Goal: Check status: Check status

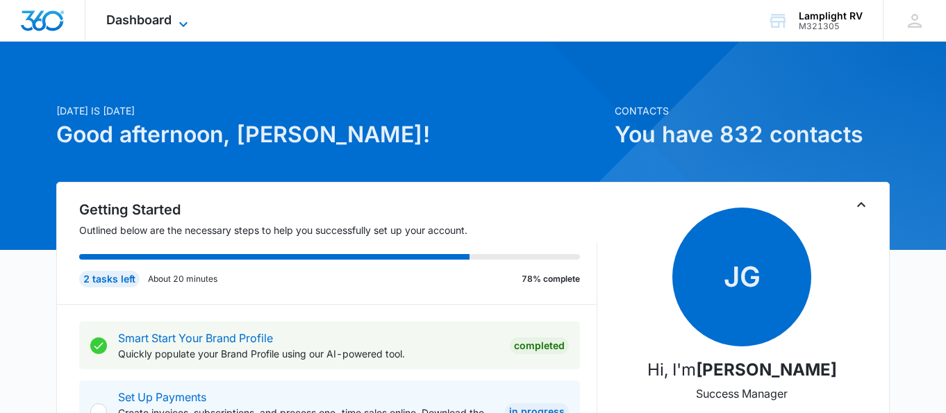
click at [183, 28] on icon at bounding box center [183, 24] width 17 height 17
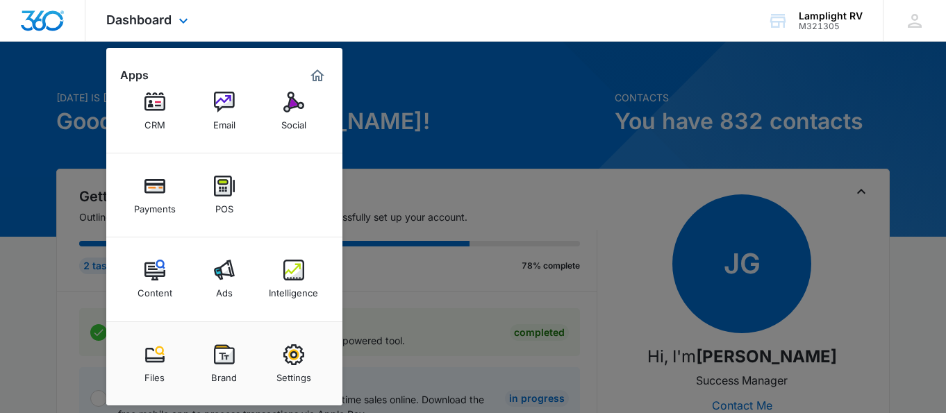
scroll to position [22, 0]
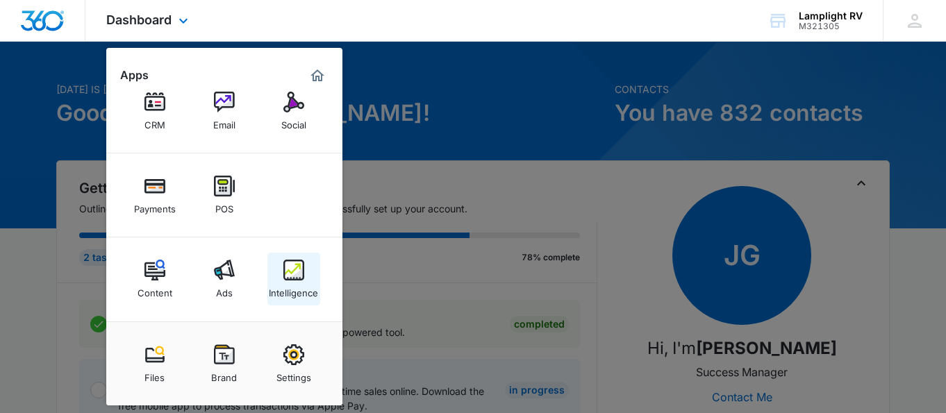
click at [291, 281] on div "Intelligence" at bounding box center [293, 290] width 49 height 18
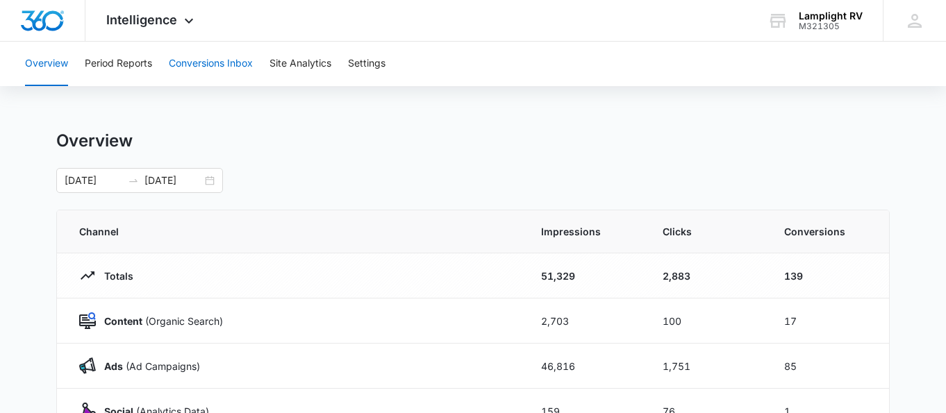
click at [240, 66] on button "Conversions Inbox" at bounding box center [211, 64] width 84 height 44
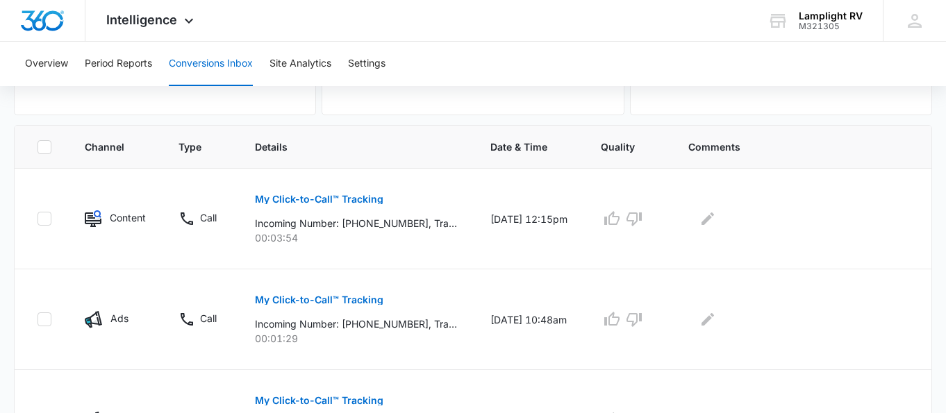
scroll to position [281, 0]
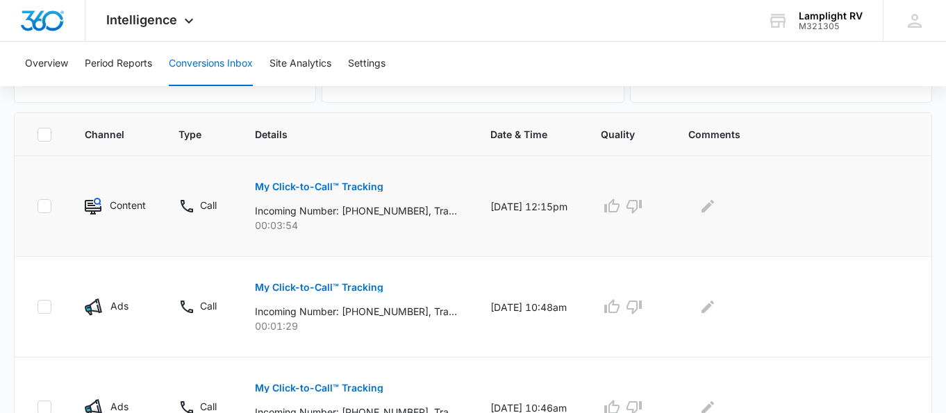
click at [371, 190] on p "My Click-to-Call™ Tracking" at bounding box center [319, 187] width 128 height 10
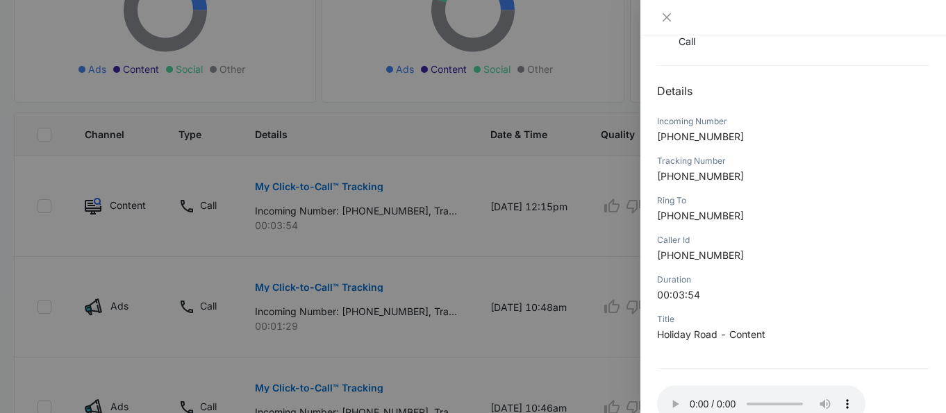
scroll to position [156, 0]
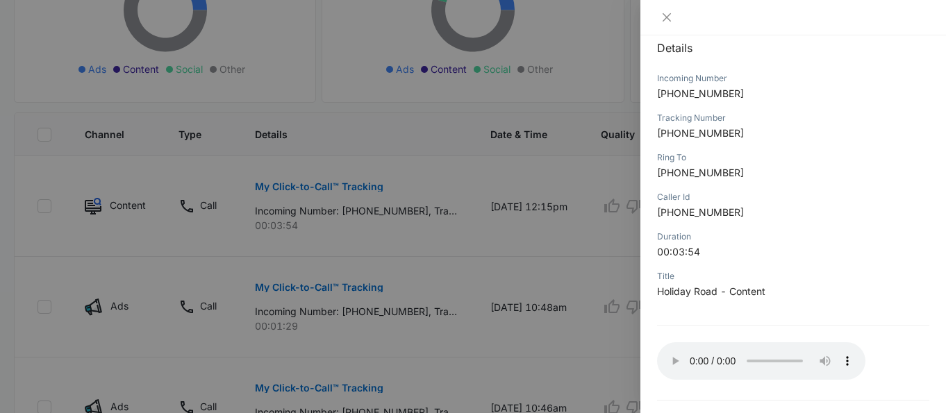
click at [593, 122] on div at bounding box center [473, 206] width 946 height 413
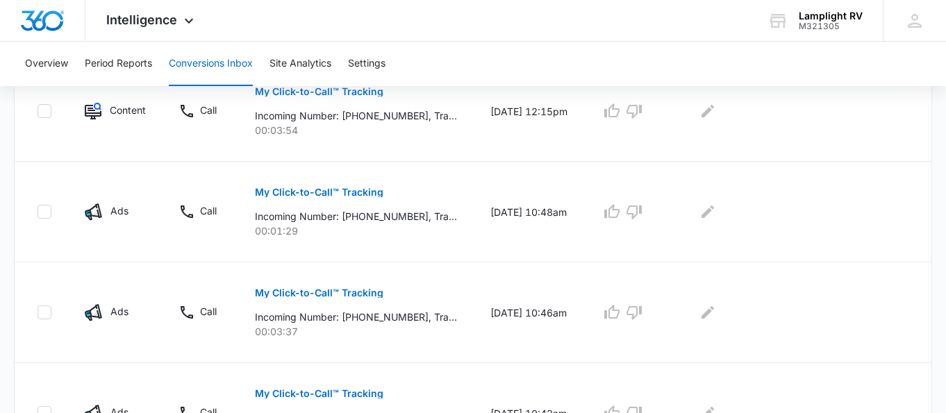
scroll to position [397, 0]
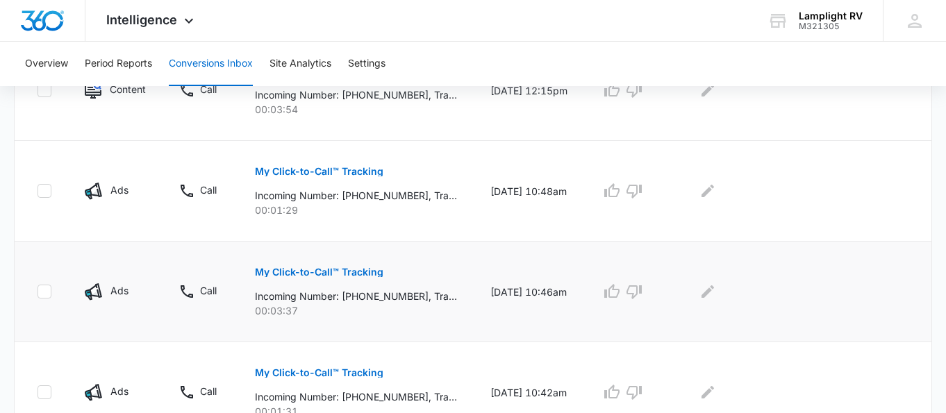
click at [358, 276] on p "My Click-to-Call™ Tracking" at bounding box center [319, 272] width 128 height 10
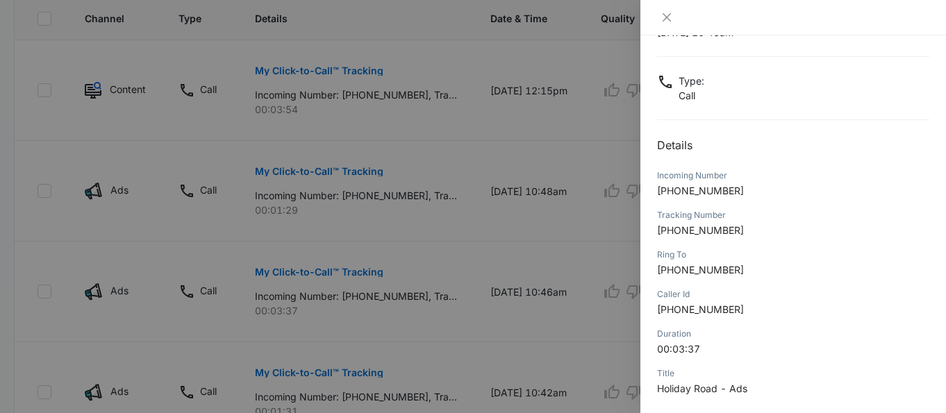
scroll to position [203, 0]
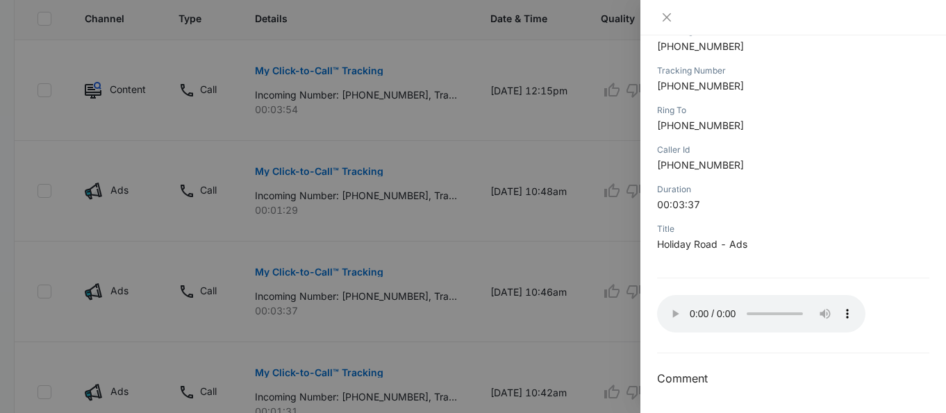
click at [581, 207] on div at bounding box center [473, 206] width 946 height 413
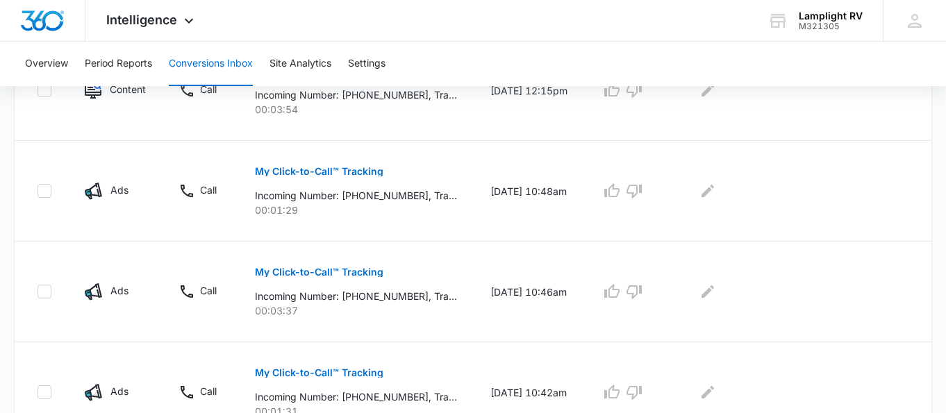
click at [581, 207] on td "[DATE] 10:48am" at bounding box center [529, 191] width 110 height 101
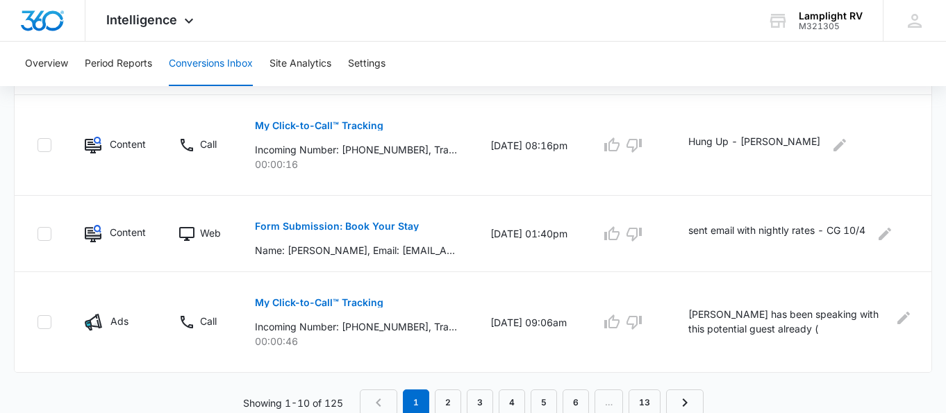
scroll to position [1050, 0]
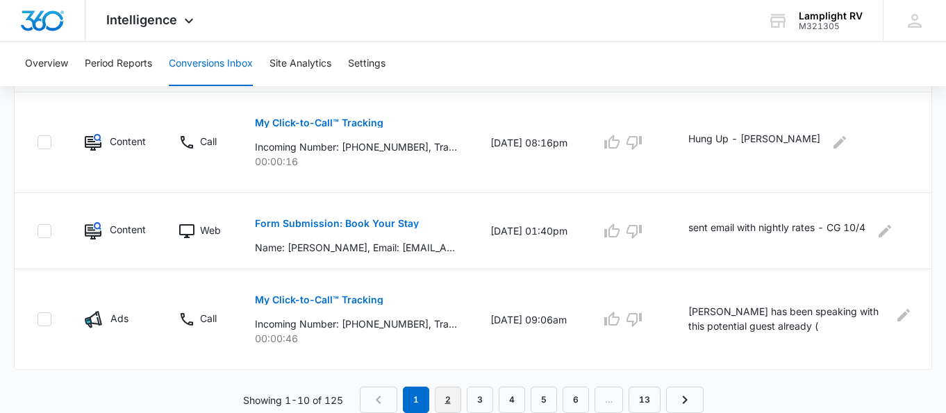
click at [456, 406] on link "2" at bounding box center [448, 400] width 26 height 26
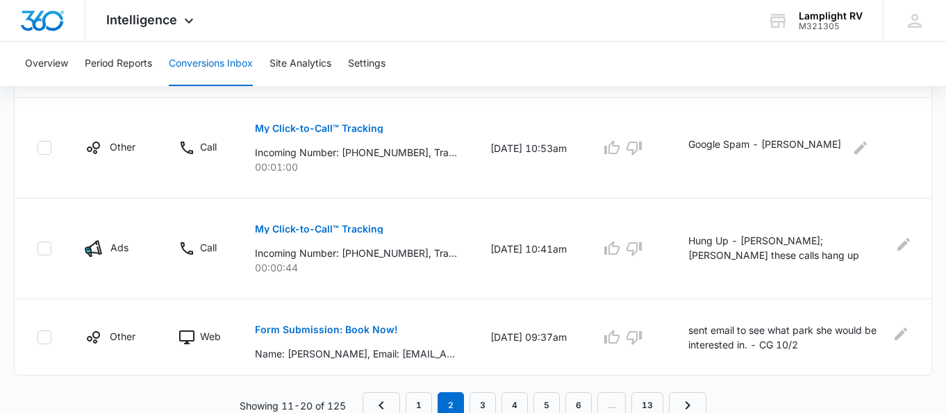
scroll to position [1001, 0]
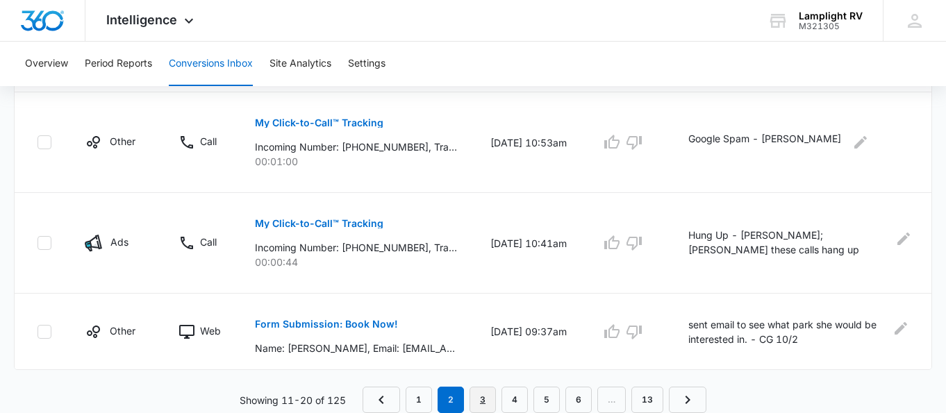
click at [488, 396] on link "3" at bounding box center [482, 400] width 26 height 26
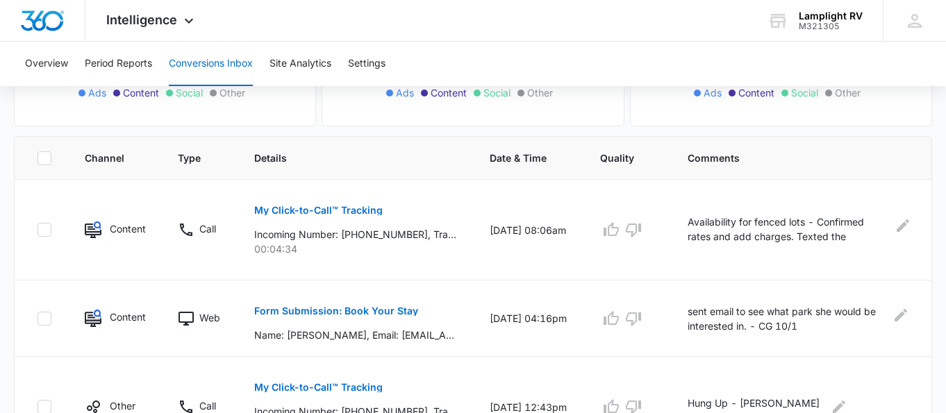
scroll to position [260, 0]
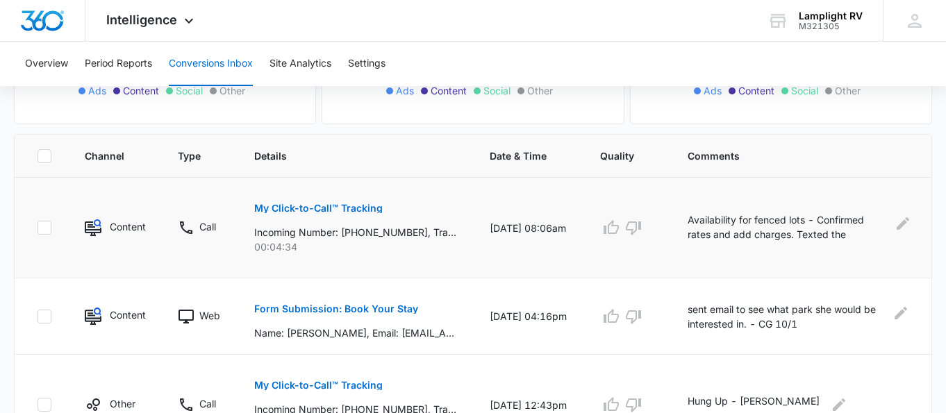
click at [371, 204] on p "My Click-to-Call™ Tracking" at bounding box center [318, 208] width 128 height 10
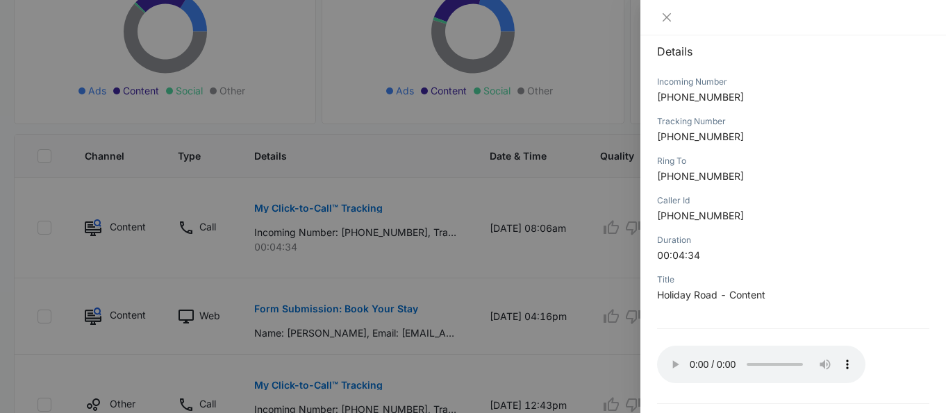
scroll to position [156, 0]
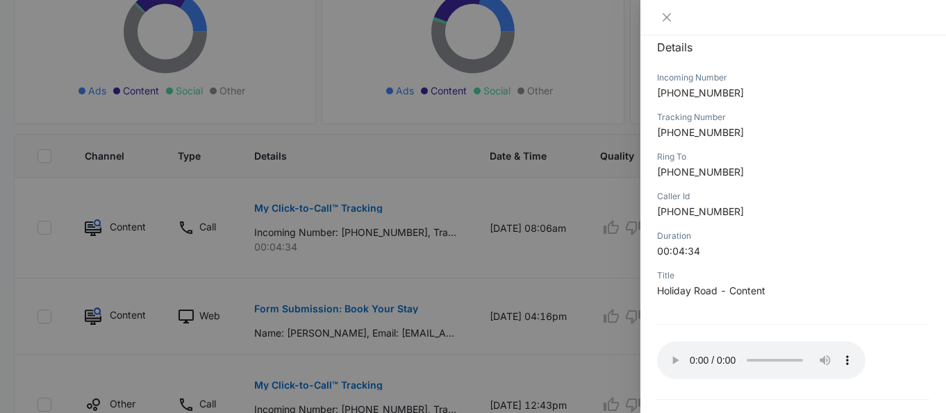
click at [594, 303] on div at bounding box center [473, 206] width 946 height 413
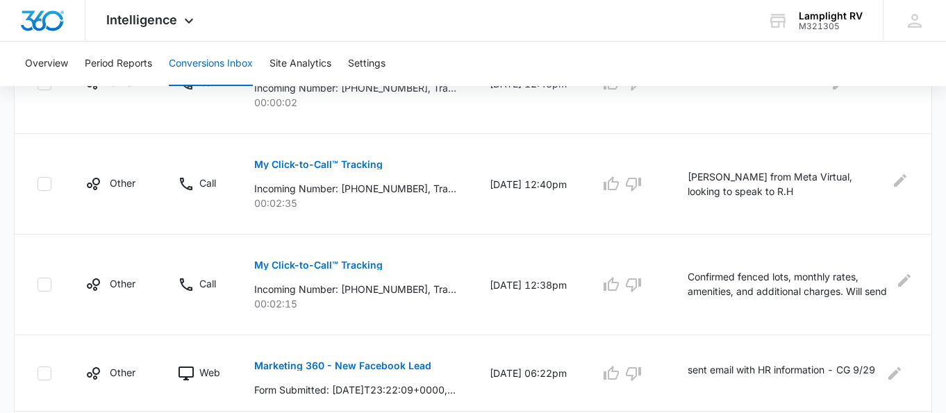
scroll to position [585, 0]
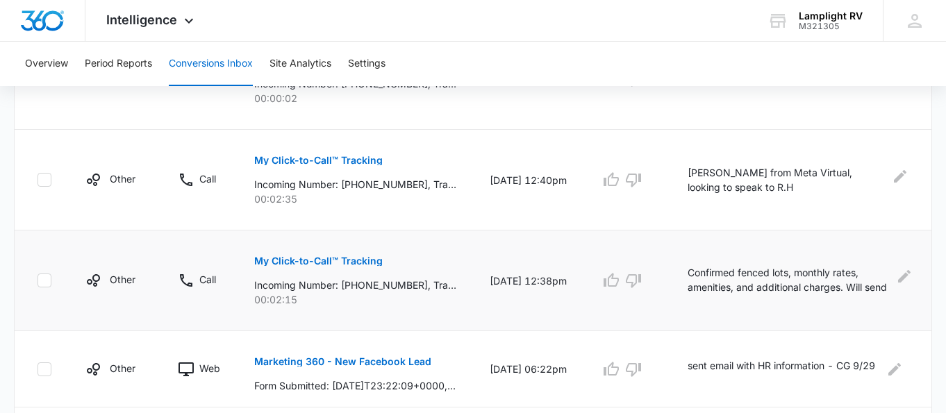
click at [371, 263] on p "My Click-to-Call™ Tracking" at bounding box center [318, 261] width 128 height 10
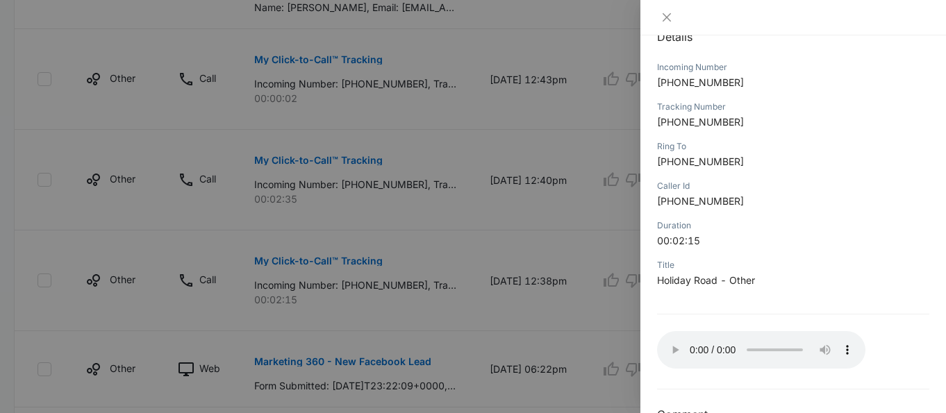
scroll to position [253, 0]
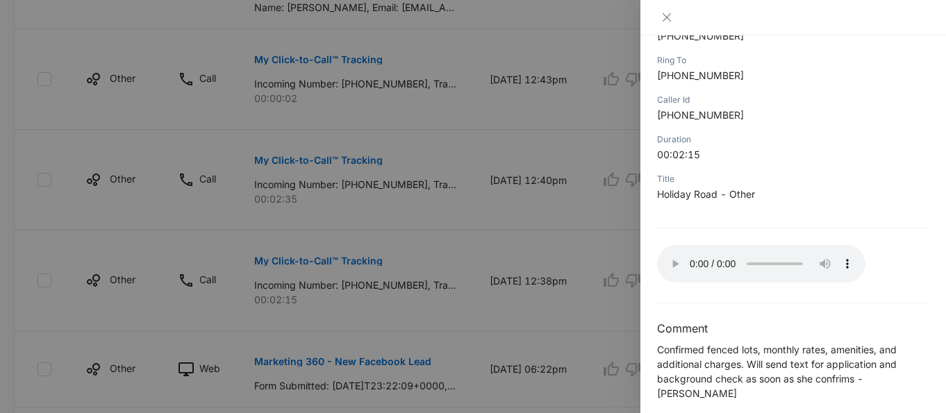
click at [599, 146] on div at bounding box center [473, 206] width 946 height 413
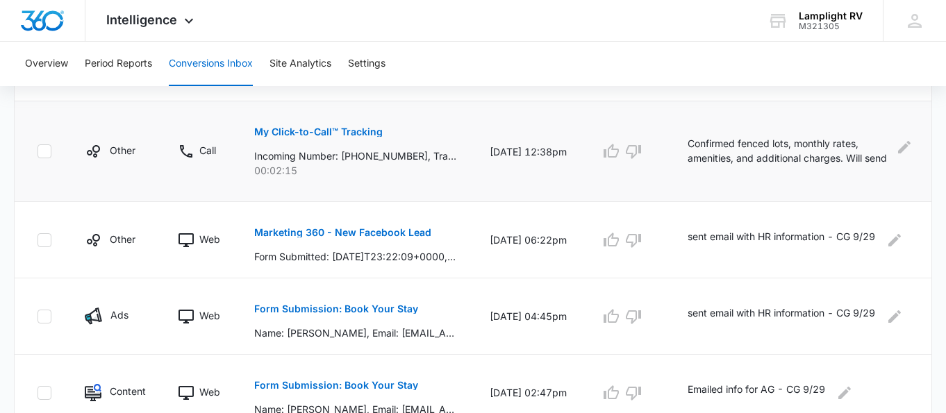
scroll to position [720, 0]
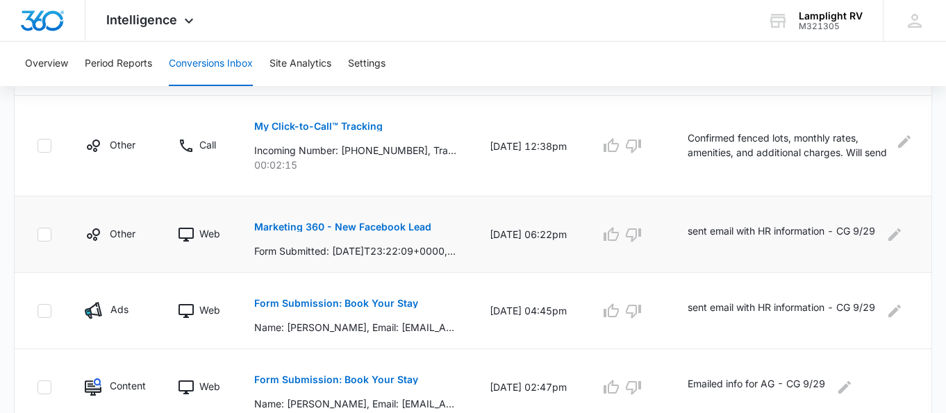
click at [387, 231] on p "Marketing 360 - New Facebook Lead" at bounding box center [342, 227] width 177 height 10
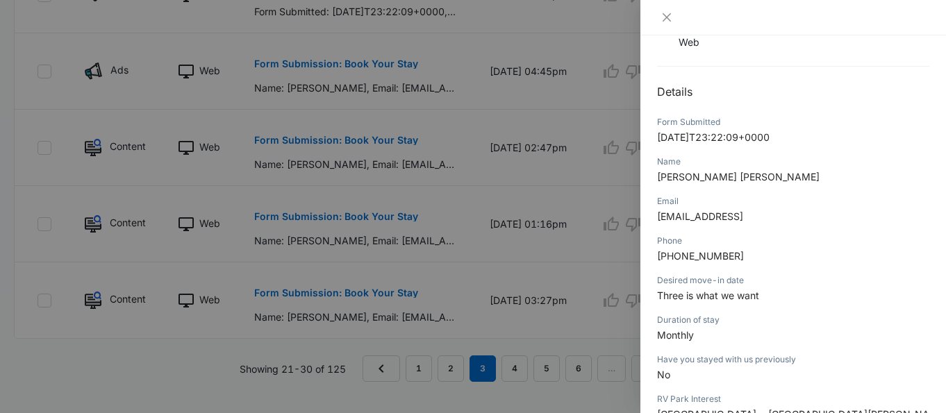
scroll to position [0, 0]
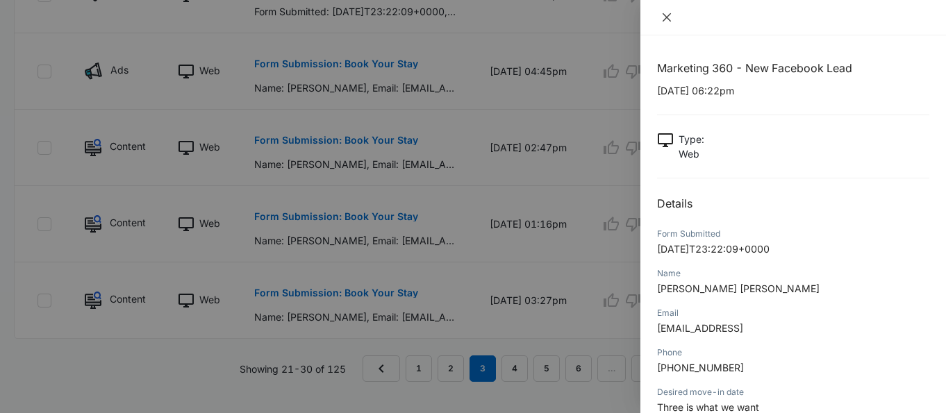
click at [667, 21] on icon "close" at bounding box center [666, 17] width 11 height 11
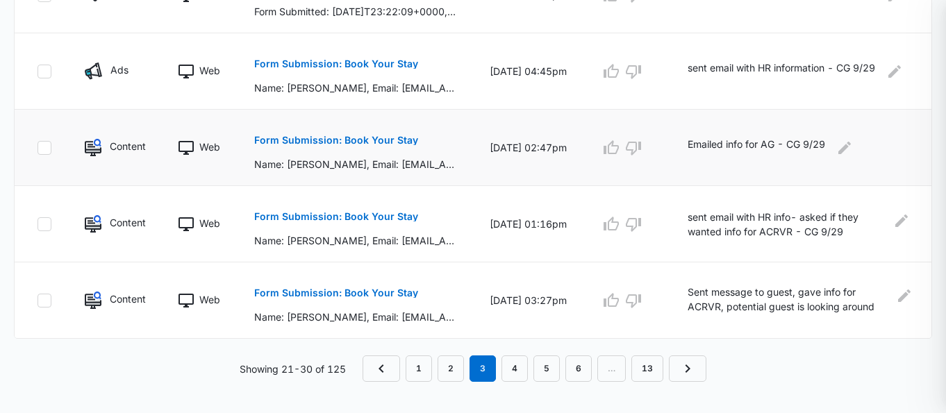
scroll to position [928, 0]
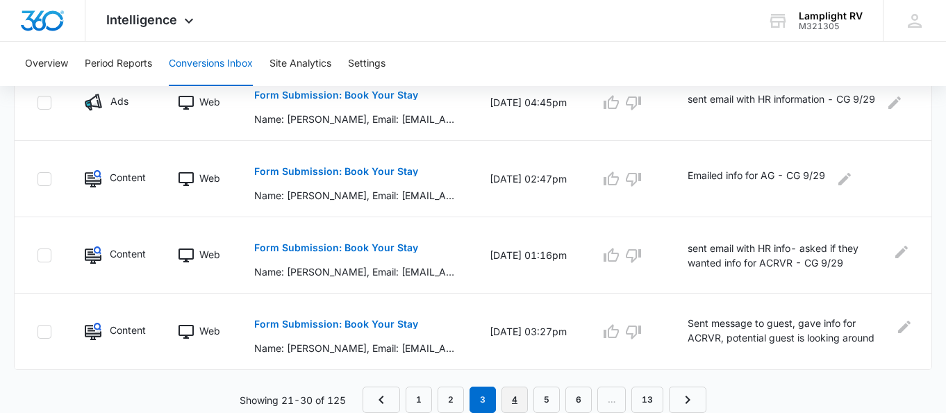
click at [519, 394] on link "4" at bounding box center [514, 400] width 26 height 26
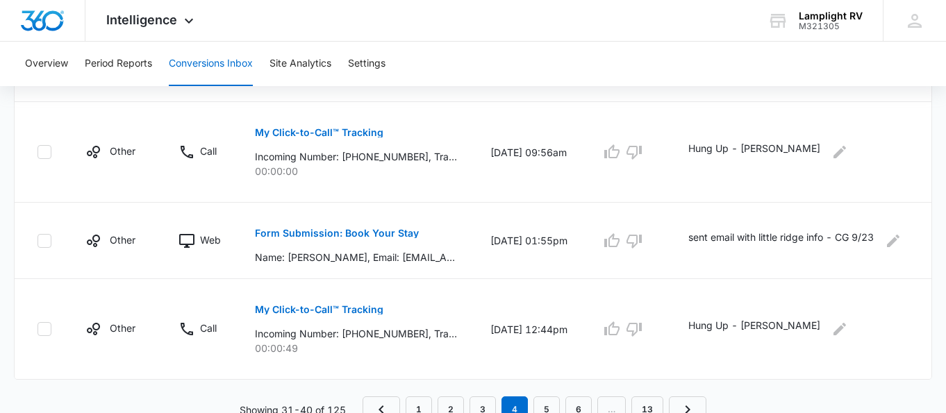
scroll to position [1026, 0]
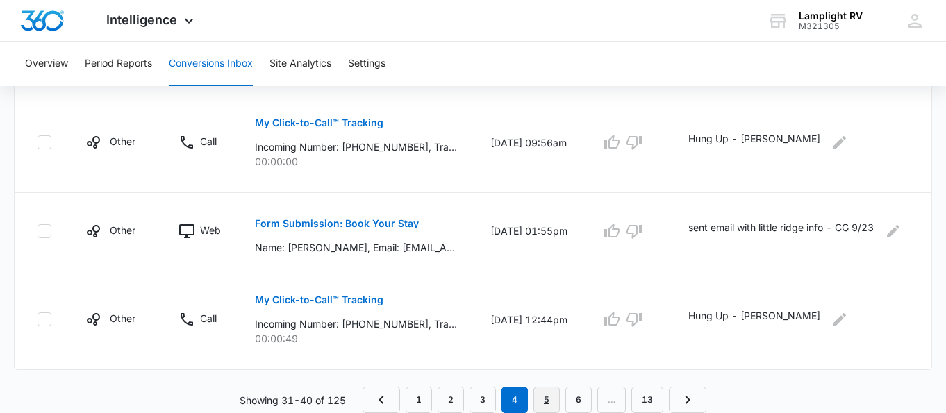
click at [558, 399] on link "5" at bounding box center [546, 400] width 26 height 26
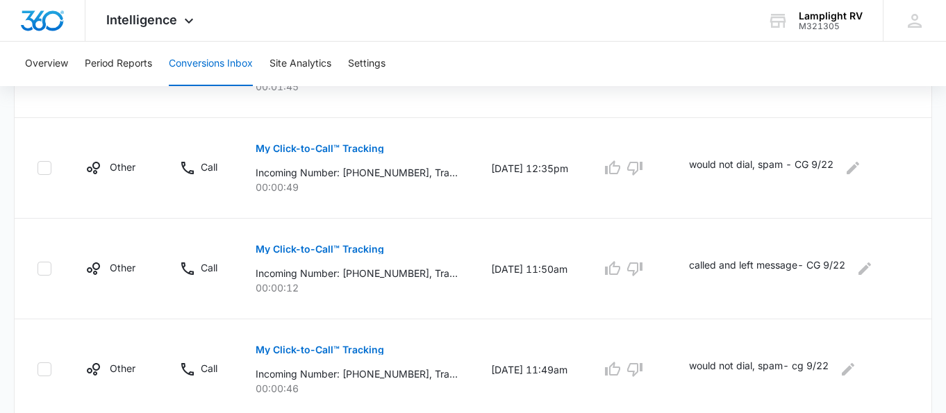
scroll to position [629, 0]
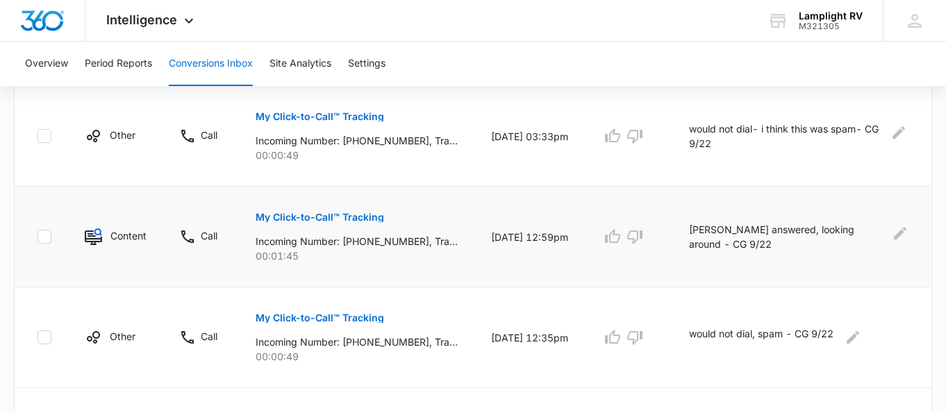
click at [370, 215] on p "My Click-to-Call™ Tracking" at bounding box center [320, 217] width 128 height 10
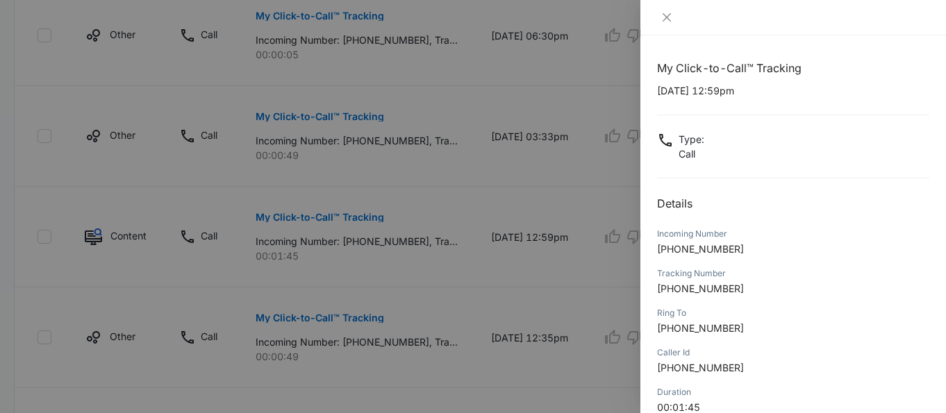
scroll to position [224, 0]
